Goal: Task Accomplishment & Management: Complete application form

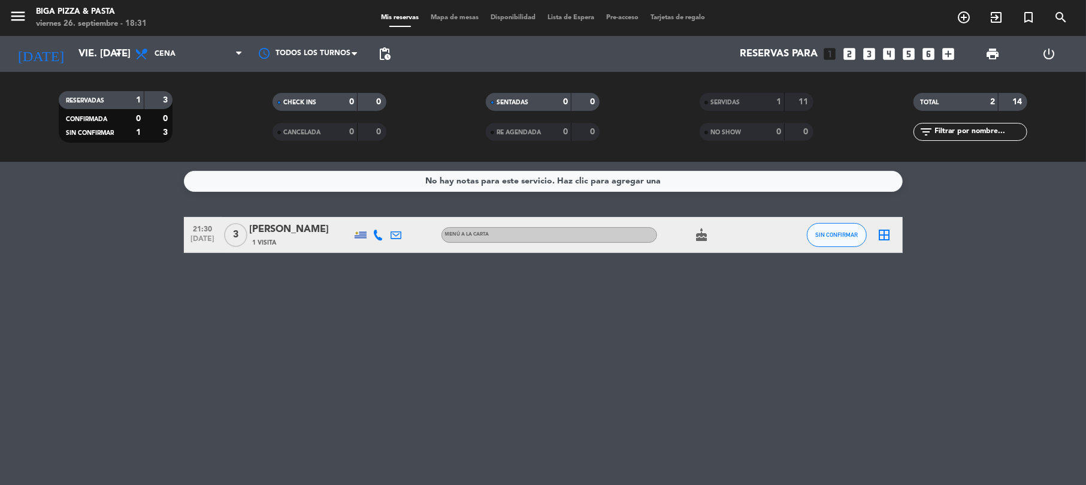
click at [889, 51] on icon "looks_4" at bounding box center [889, 54] width 16 height 16
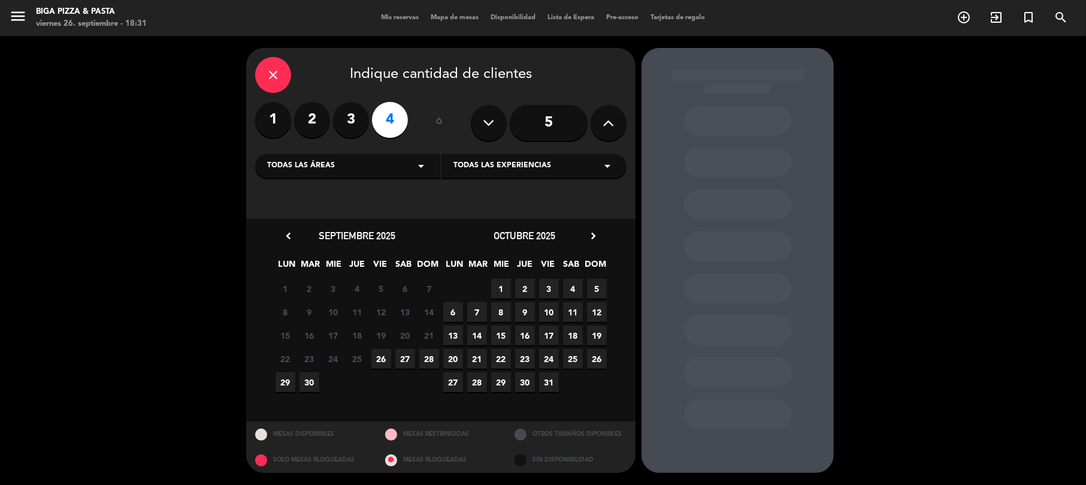
click at [394, 353] on div "22 23 24 25 26 27 28" at bounding box center [357, 358] width 168 height 23
click at [382, 360] on span "26" at bounding box center [381, 359] width 20 height 20
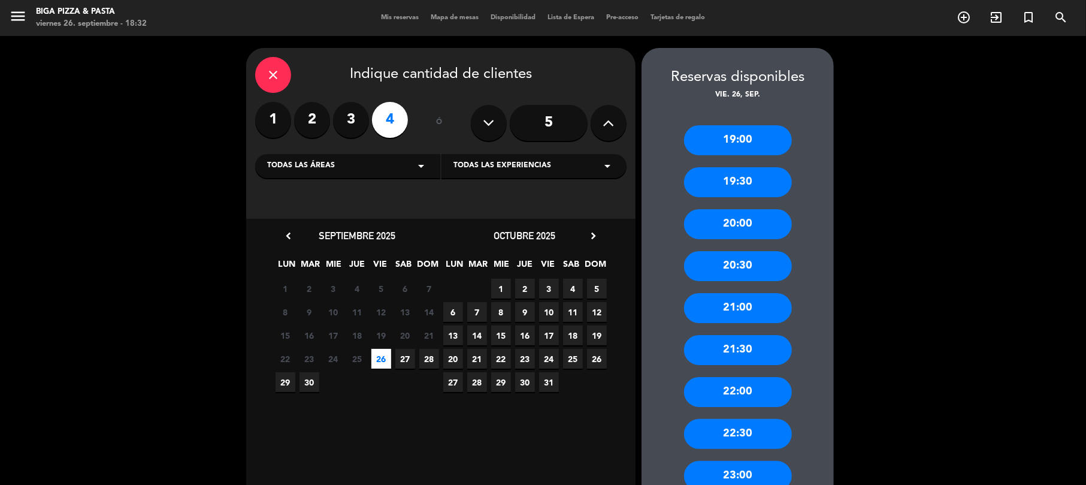
click at [716, 301] on div "21:00" at bounding box center [738, 308] width 108 height 30
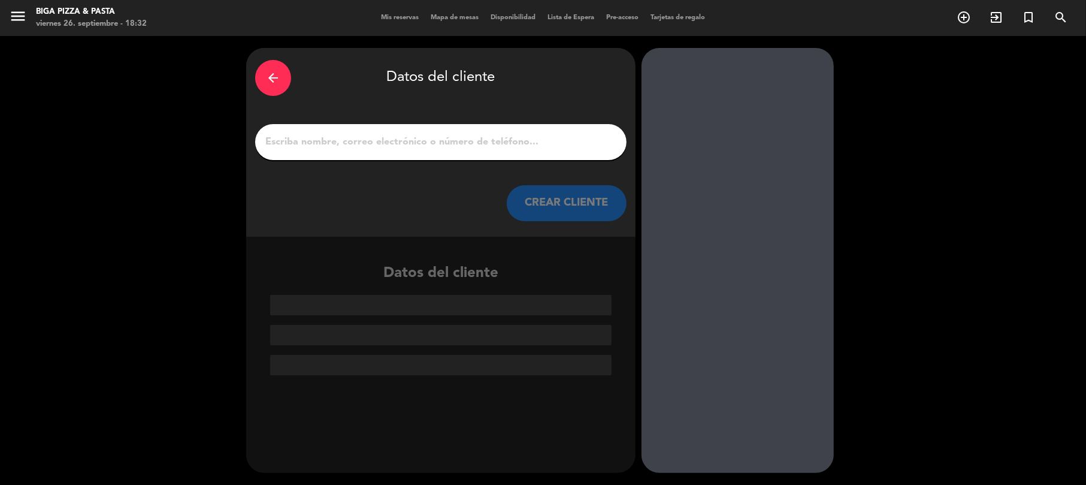
click at [427, 141] on input "1" at bounding box center [440, 142] width 353 height 17
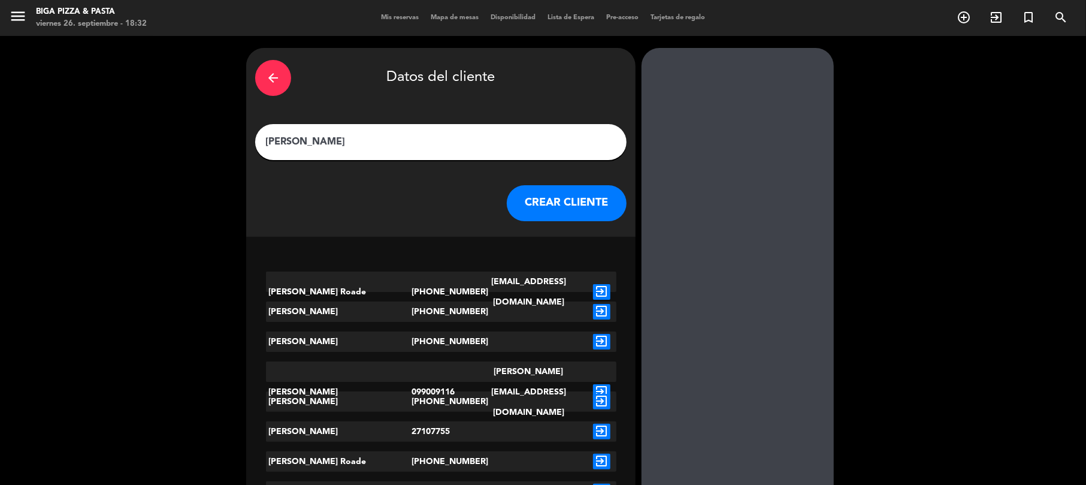
type input "[PERSON_NAME]"
click at [575, 199] on button "CREAR CLIENTE" at bounding box center [567, 203] width 120 height 36
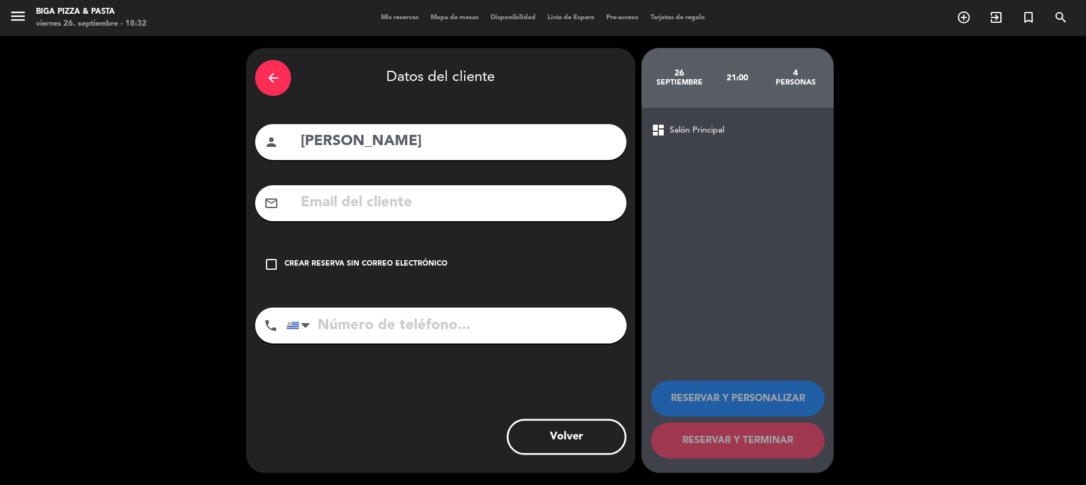
drag, startPoint x: 485, startPoint y: 332, endPoint x: 506, endPoint y: 260, distance: 74.9
click at [487, 329] on input "tel" at bounding box center [456, 325] width 340 height 36
type input "098855857"
click at [269, 262] on icon "check_box_outline_blank" at bounding box center [271, 264] width 14 height 14
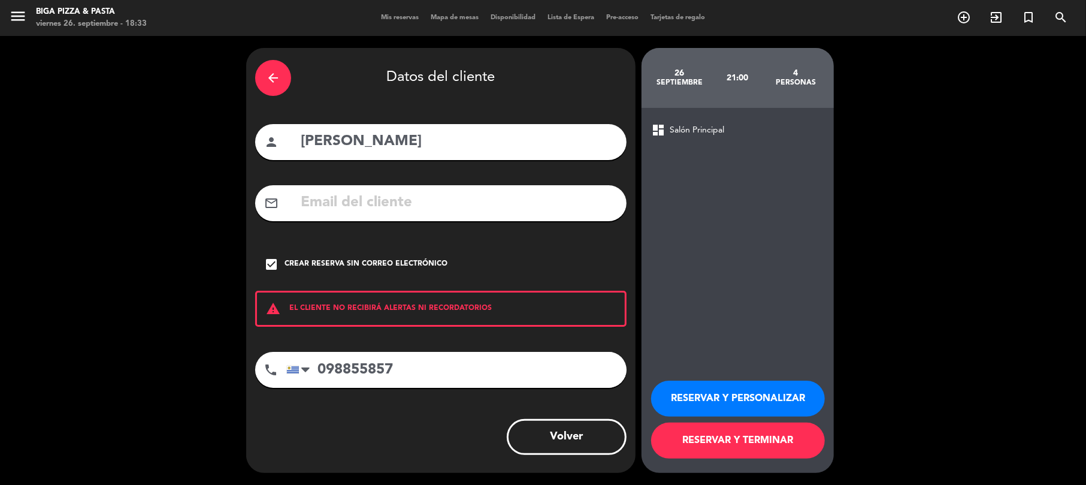
click at [729, 437] on button "RESERVAR Y TERMINAR" at bounding box center [738, 440] width 174 height 36
